Goal: Task Accomplishment & Management: Manage account settings

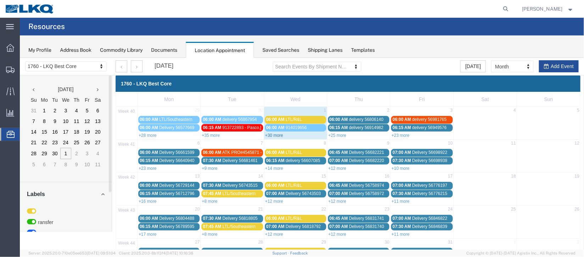
click at [276, 134] on link "+30 more" at bounding box center [274, 135] width 18 height 5
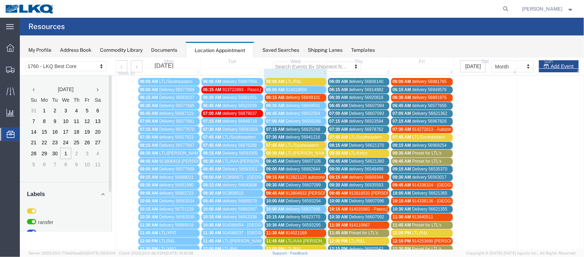
scroll to position [53, 0]
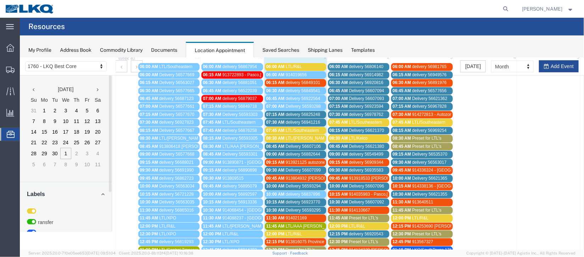
click at [295, 83] on span "delivery 56849101" at bounding box center [303, 82] width 34 height 5
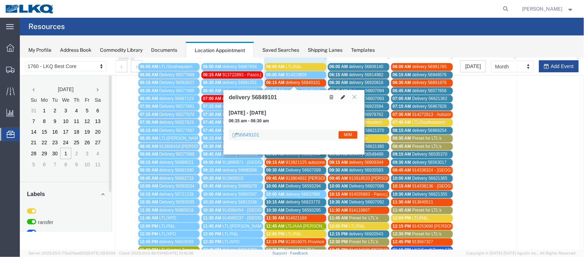
click at [341, 96] on icon at bounding box center [343, 96] width 4 height 5
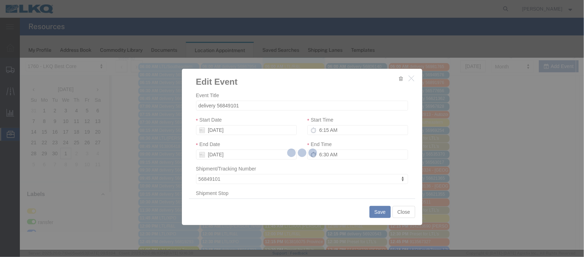
select select
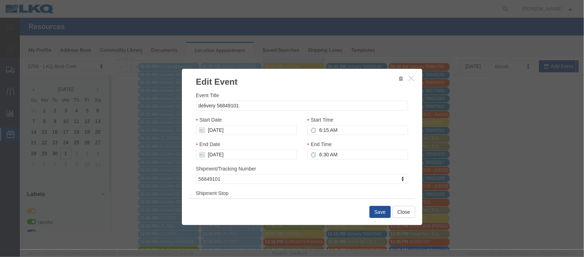
scroll to position [90, 0]
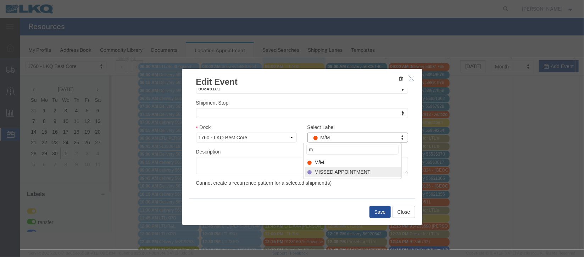
type input "m"
select select "100"
click at [372, 211] on button "Save" at bounding box center [379, 212] width 21 height 12
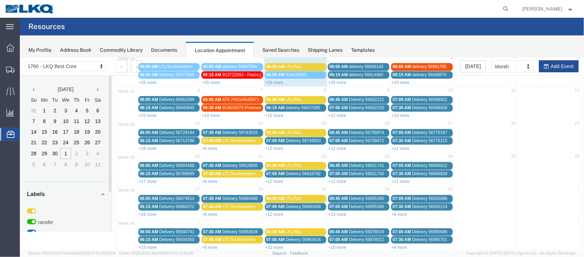
scroll to position [0, 0]
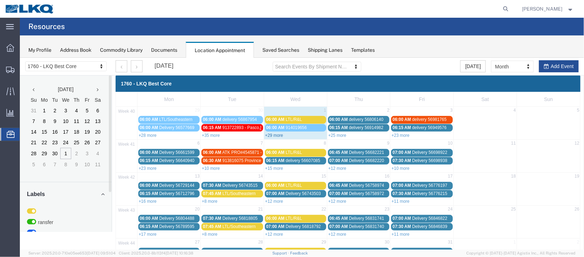
click at [281, 134] on link "+29 more" at bounding box center [274, 135] width 18 height 5
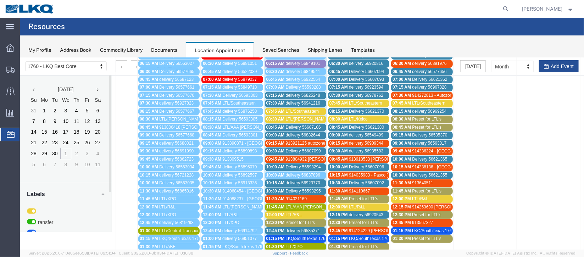
scroll to position [53, 0]
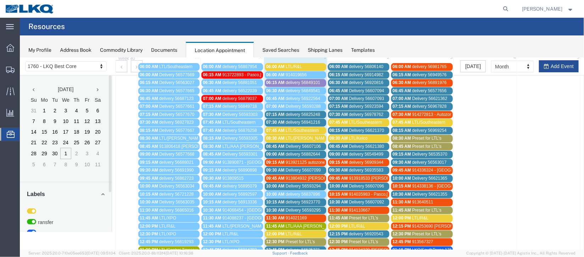
click at [305, 151] on span "delivery 56882644" at bounding box center [303, 153] width 34 height 5
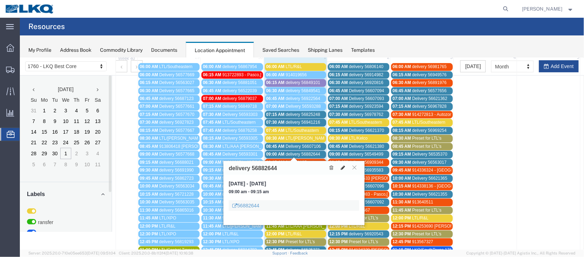
click at [344, 168] on icon at bounding box center [343, 167] width 4 height 5
select select "100"
select select "1"
select select
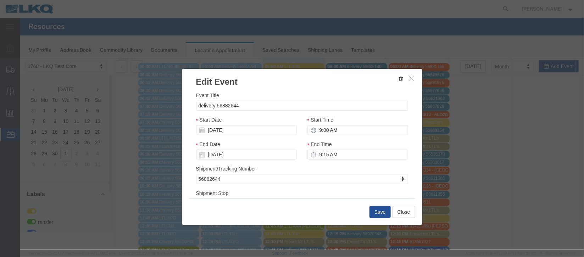
scroll to position [90, 0]
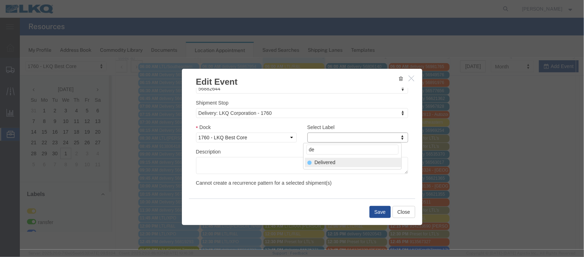
type input "de"
select select "40"
click at [378, 214] on button "Save" at bounding box center [379, 212] width 21 height 12
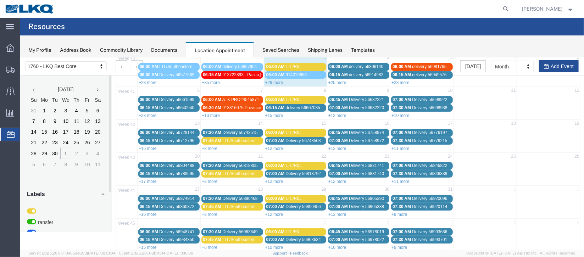
scroll to position [0, 0]
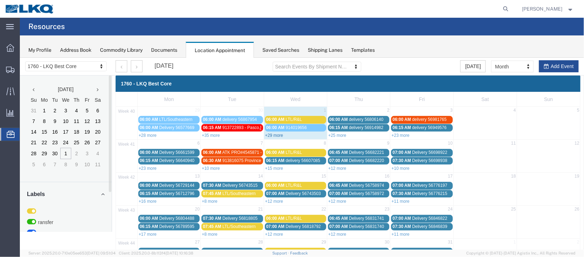
click at [271, 135] on link "+29 more" at bounding box center [274, 135] width 18 height 5
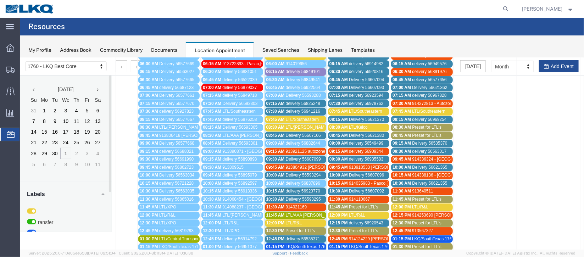
scroll to position [53, 0]
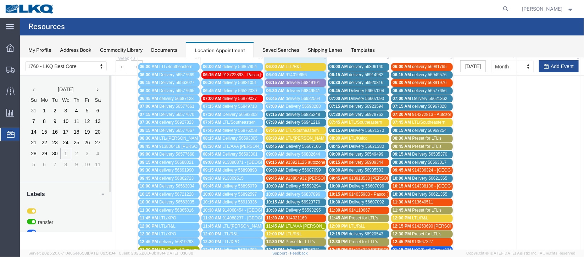
click at [295, 167] on span "Delivery 56607099" at bounding box center [303, 169] width 35 height 5
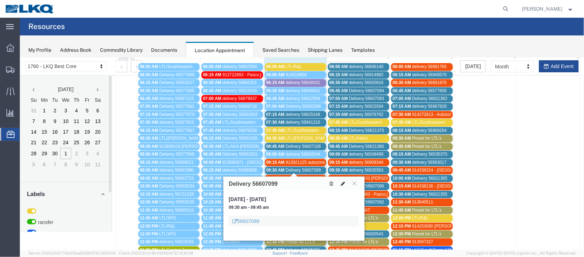
click at [338, 181] on button at bounding box center [343, 182] width 10 height 7
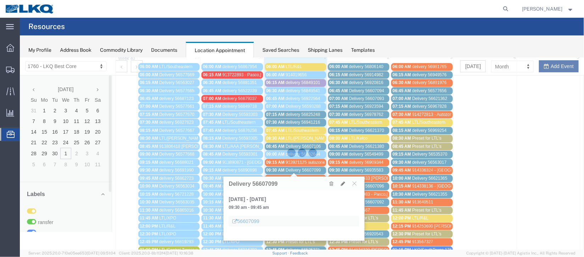
select select "100"
select select "1"
select select
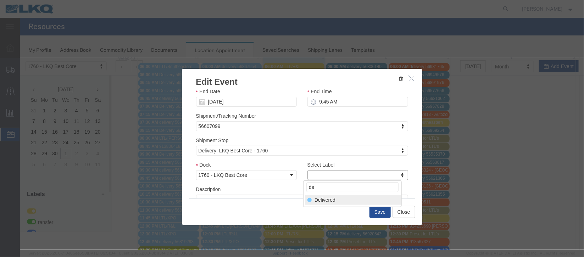
type input "de"
click at [348, 193] on div "Select Label de Delivered" at bounding box center [352, 193] width 99 height 27
select select "40"
click at [380, 212] on button "Save" at bounding box center [379, 212] width 21 height 12
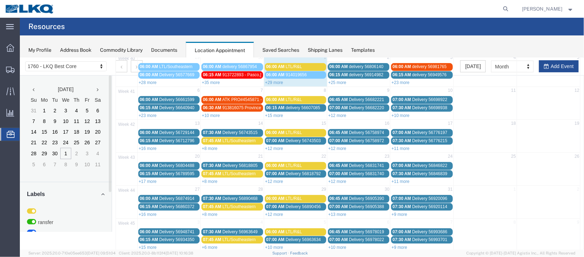
scroll to position [0, 0]
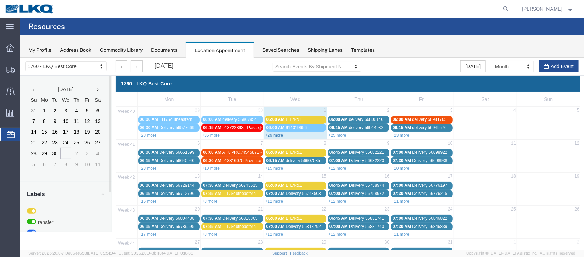
click at [272, 133] on link "+29 more" at bounding box center [274, 135] width 18 height 5
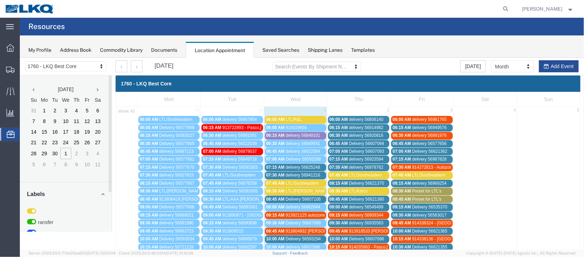
click at [296, 133] on span "delivery 56849101" at bounding box center [303, 135] width 34 height 5
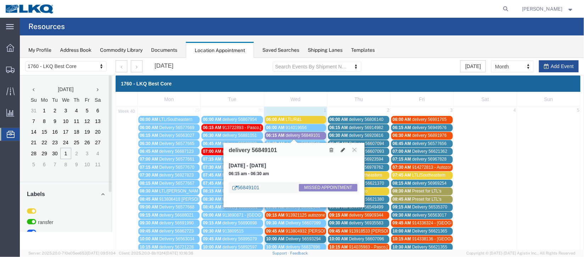
click at [243, 189] on link "56849101" at bounding box center [245, 187] width 27 height 7
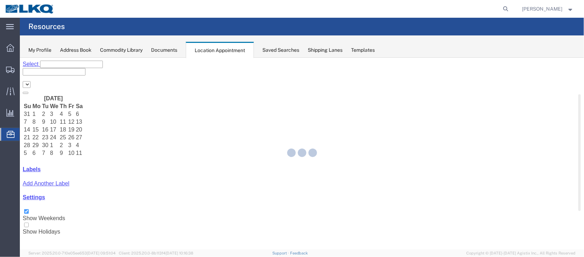
select select "27634"
